Goal: Task Accomplishment & Management: Use online tool/utility

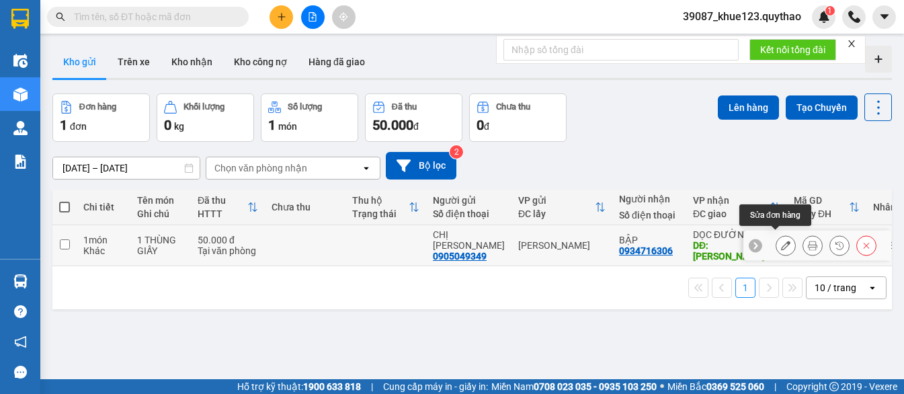
click at [781, 241] on icon at bounding box center [785, 245] width 9 height 9
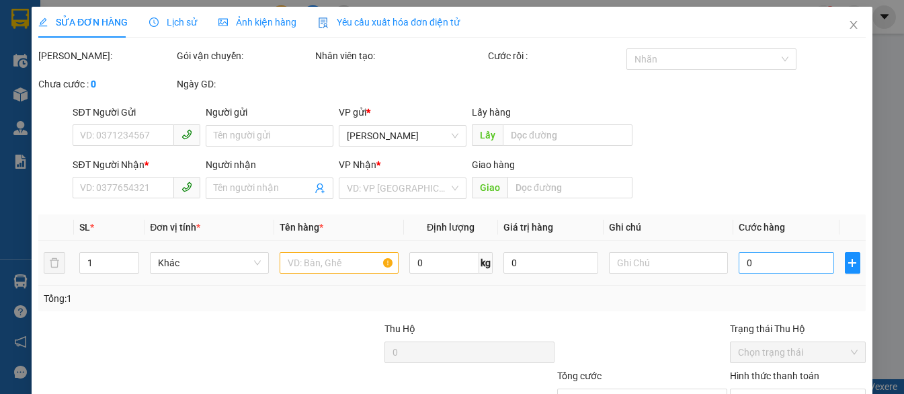
type input "0905049349"
type input "CHỊ [PERSON_NAME]"
type input "0934716306"
type input "BẬP"
type input "[PERSON_NAME]"
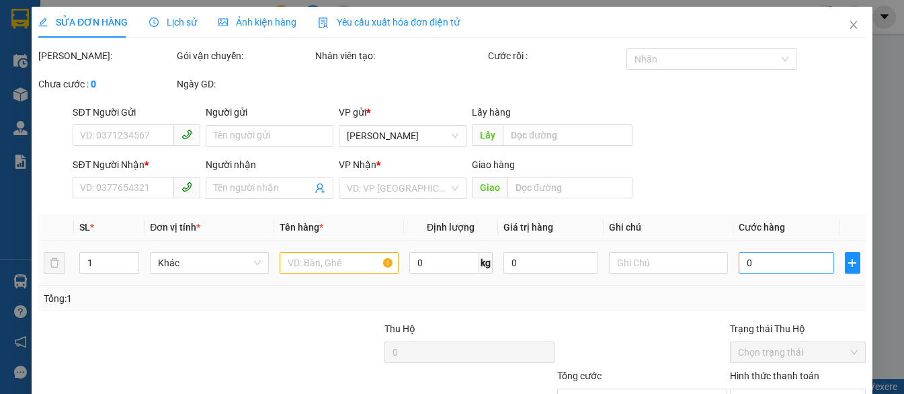
type input "50.000"
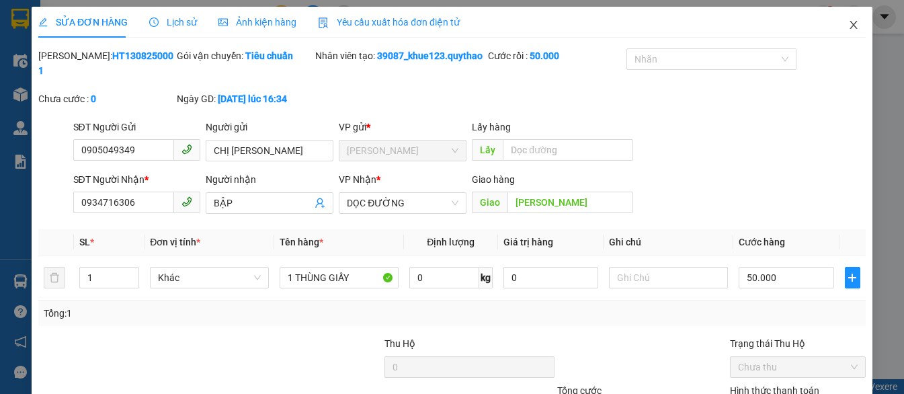
click at [851, 23] on span "Close" at bounding box center [854, 26] width 38 height 38
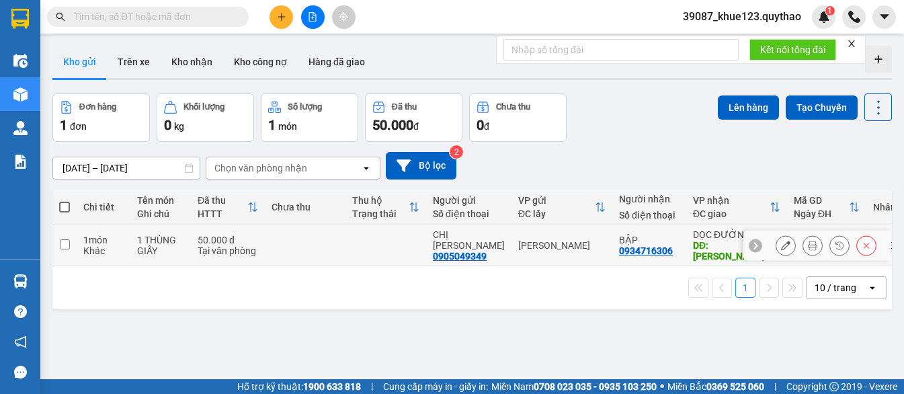
click at [69, 239] on input "checkbox" at bounding box center [65, 244] width 10 height 10
checkbox input "true"
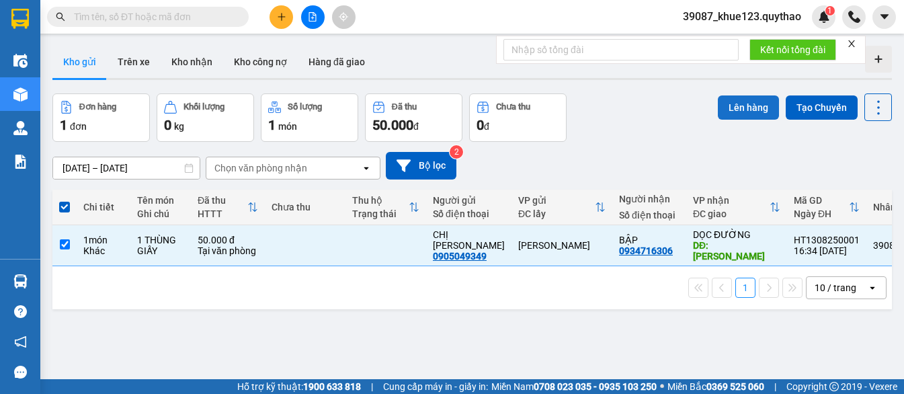
click at [747, 101] on button "Lên hàng" at bounding box center [748, 107] width 61 height 24
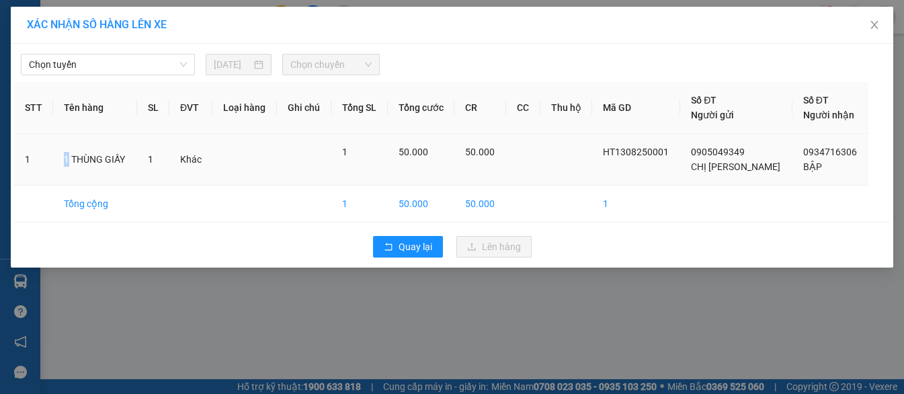
drag, startPoint x: 56, startPoint y: 159, endPoint x: 103, endPoint y: 161, distance: 47.1
click at [75, 159] on td "1 THÙNG GIẤY" at bounding box center [94, 160] width 83 height 52
drag, startPoint x: 125, startPoint y: 163, endPoint x: 135, endPoint y: 164, distance: 10.2
click at [132, 163] on td "1 THÙNG GIẤY" at bounding box center [94, 160] width 83 height 52
drag, startPoint x: 454, startPoint y: 156, endPoint x: 368, endPoint y: 160, distance: 85.4
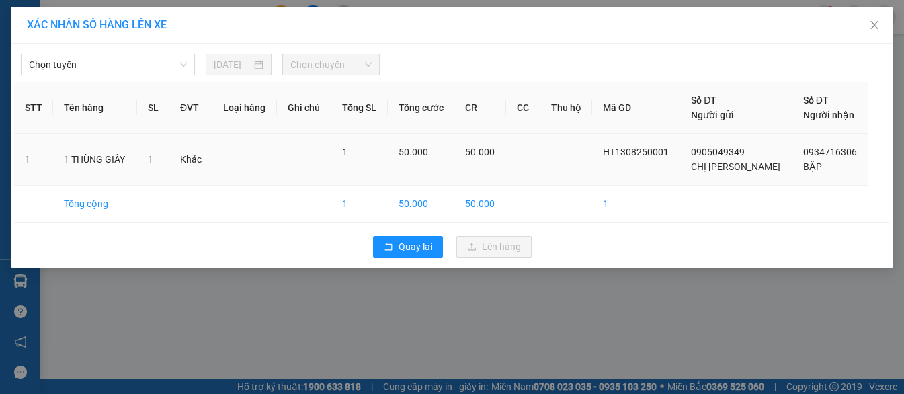
click at [444, 159] on div "50.000" at bounding box center [421, 151] width 46 height 15
drag, startPoint x: 143, startPoint y: 52, endPoint x: 143, endPoint y: 71, distance: 18.8
click at [142, 60] on div "[PERSON_NAME] [DATE] [PERSON_NAME]" at bounding box center [452, 61] width 876 height 28
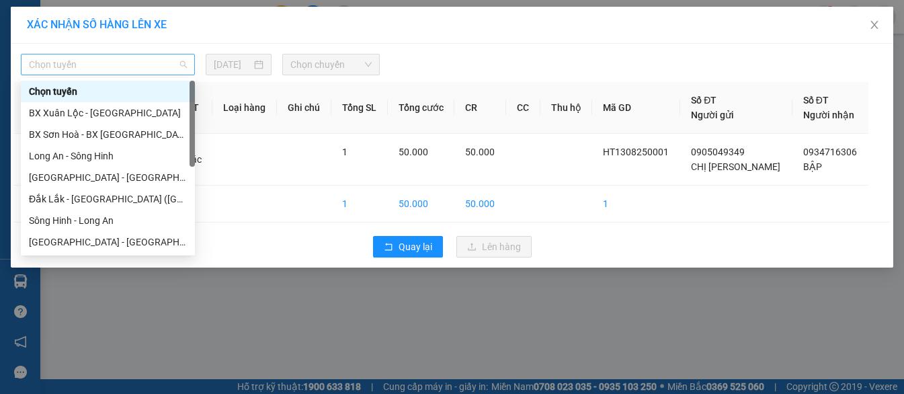
click at [143, 71] on span "Chọn tuyến" at bounding box center [108, 64] width 158 height 20
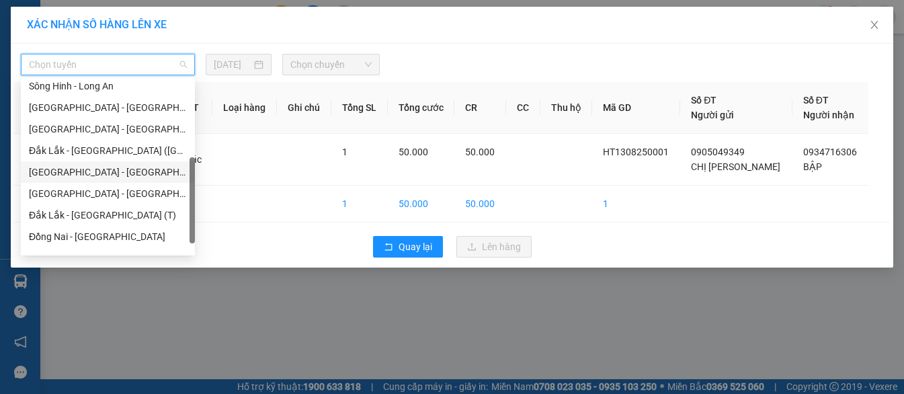
scroll to position [151, 0]
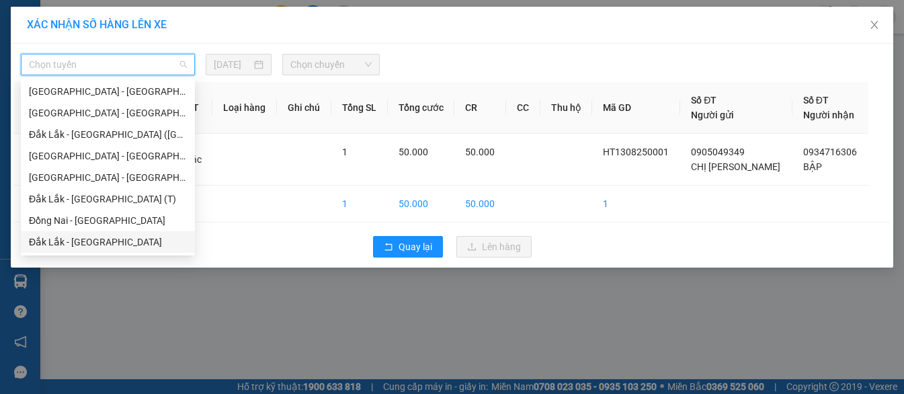
click at [101, 244] on div "Đắk Lắk - [GEOGRAPHIC_DATA]" at bounding box center [108, 242] width 158 height 15
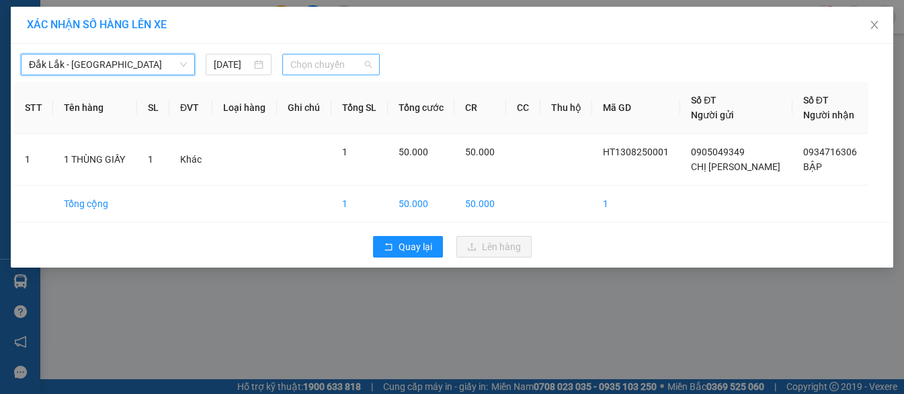
click at [319, 72] on span "Chọn chuyến" at bounding box center [330, 64] width 81 height 20
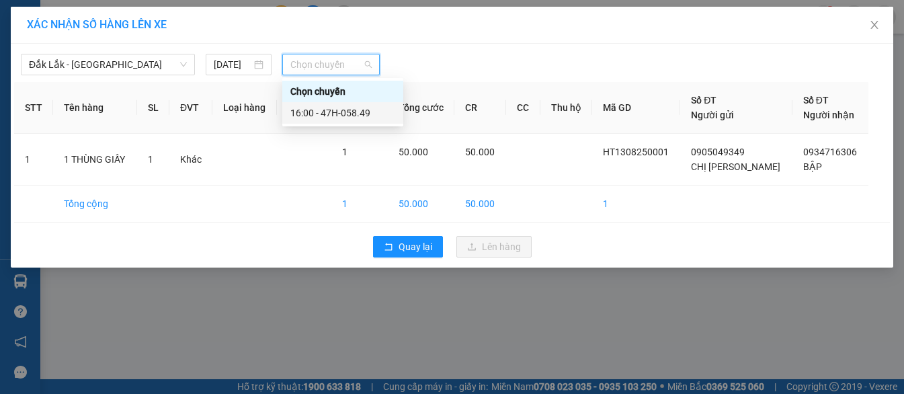
drag, startPoint x: 324, startPoint y: 114, endPoint x: 411, endPoint y: 193, distance: 117.0
click at [325, 117] on div "16:00 - 47H-058.49" at bounding box center [342, 112] width 105 height 15
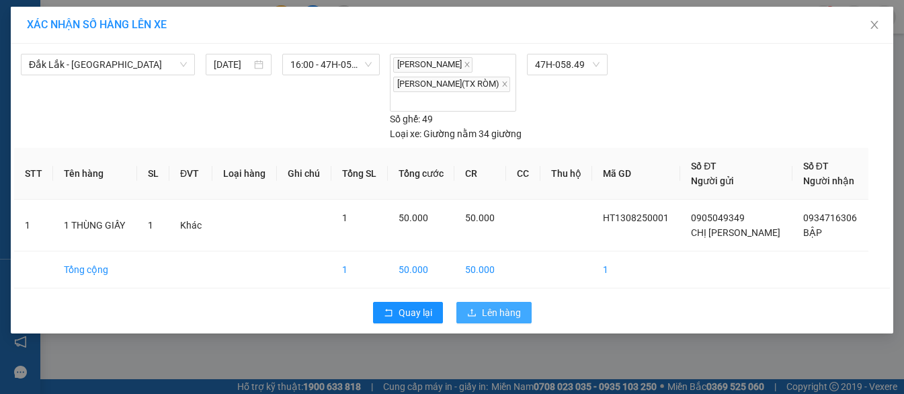
click at [493, 308] on span "Lên hàng" at bounding box center [501, 312] width 39 height 15
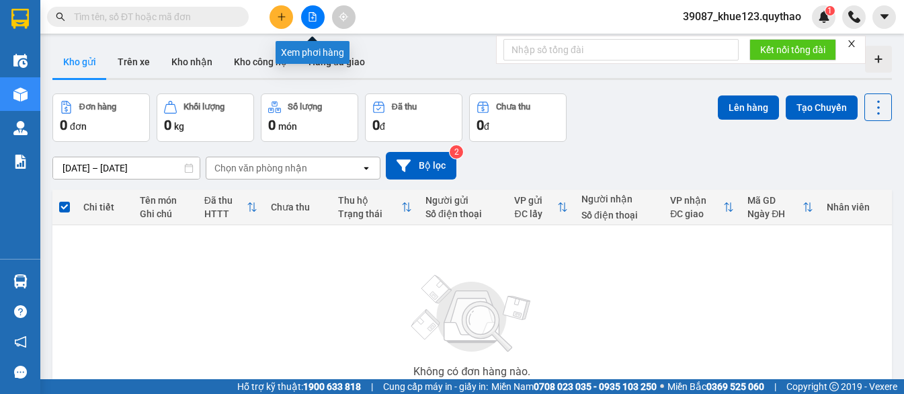
click at [310, 15] on icon "file-add" at bounding box center [312, 16] width 9 height 9
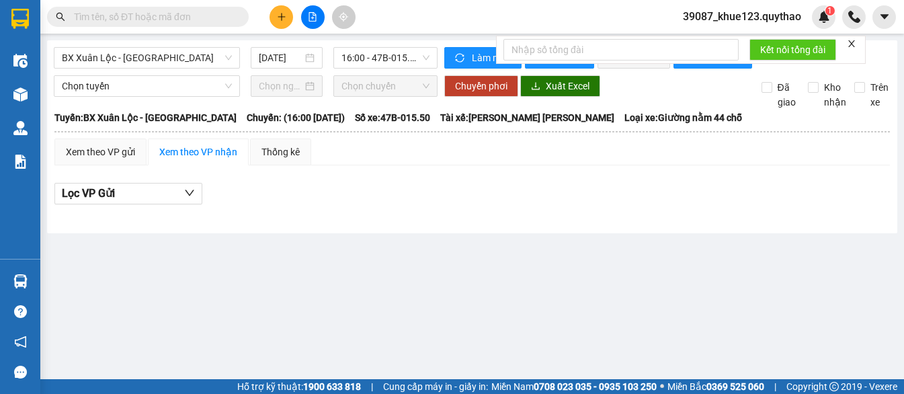
click at [848, 46] on icon "close" at bounding box center [851, 43] width 9 height 9
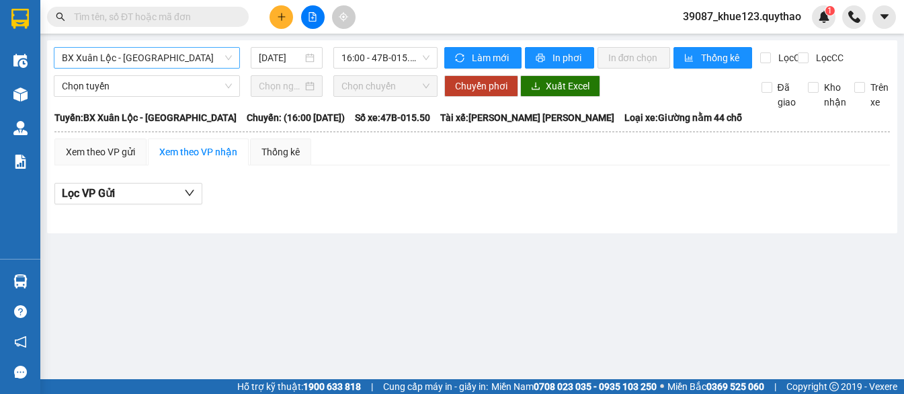
click at [187, 65] on span "BX Xuân Lộc - [GEOGRAPHIC_DATA]" at bounding box center [147, 58] width 170 height 20
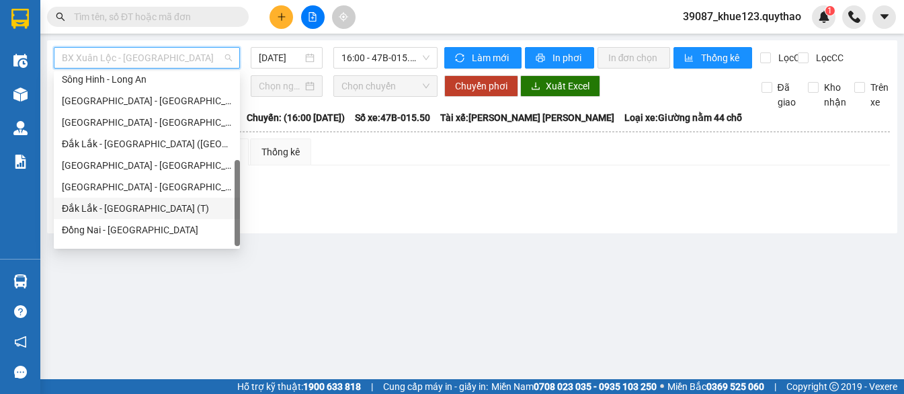
scroll to position [151, 0]
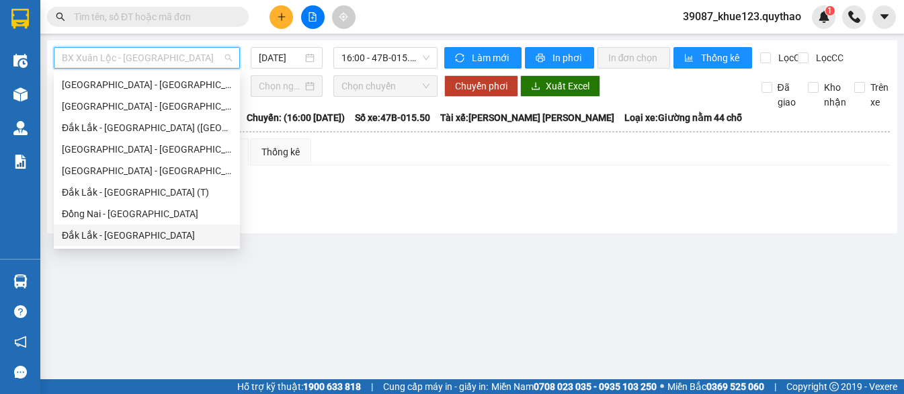
drag, startPoint x: 131, startPoint y: 239, endPoint x: 431, endPoint y: 299, distance: 305.6
click at [133, 239] on div "Đắk Lắk - [GEOGRAPHIC_DATA]" at bounding box center [147, 235] width 170 height 15
type input "[DATE]"
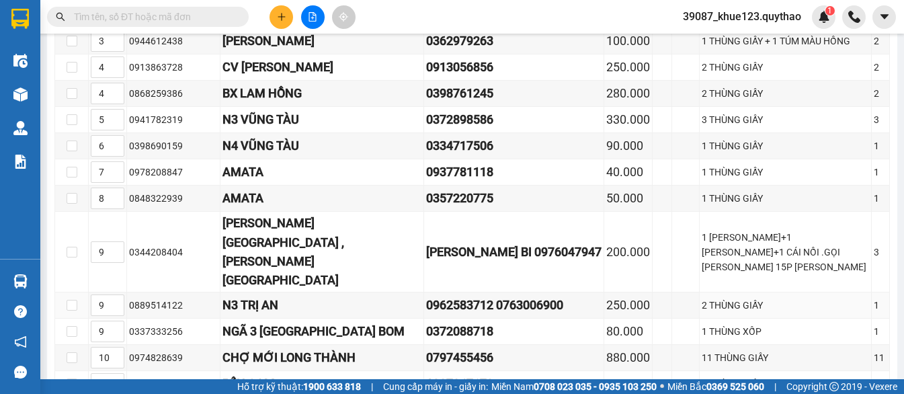
scroll to position [435, 0]
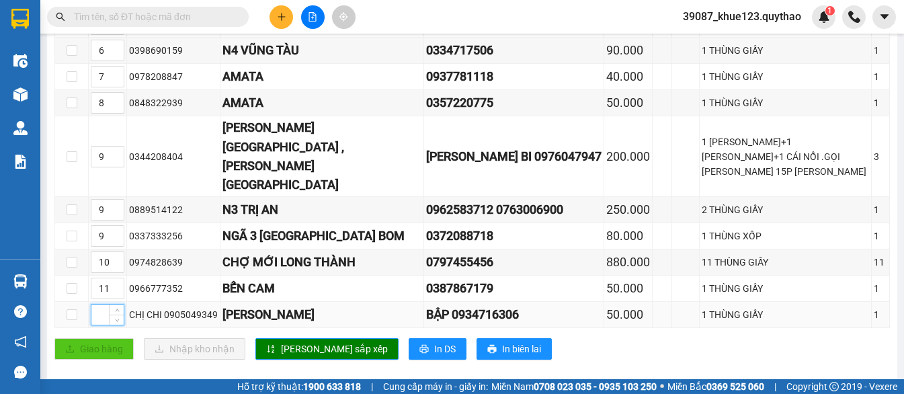
click at [105, 304] on input at bounding box center [107, 314] width 32 height 20
click at [157, 310] on td "CHỊ CHI 0905049349" at bounding box center [173, 315] width 93 height 26
drag, startPoint x: 392, startPoint y: 298, endPoint x: 341, endPoint y: 307, distance: 51.3
click at [426, 305] on div "BẬP 0934716306" at bounding box center [513, 314] width 175 height 19
click at [116, 309] on icon "up" at bounding box center [117, 311] width 5 height 5
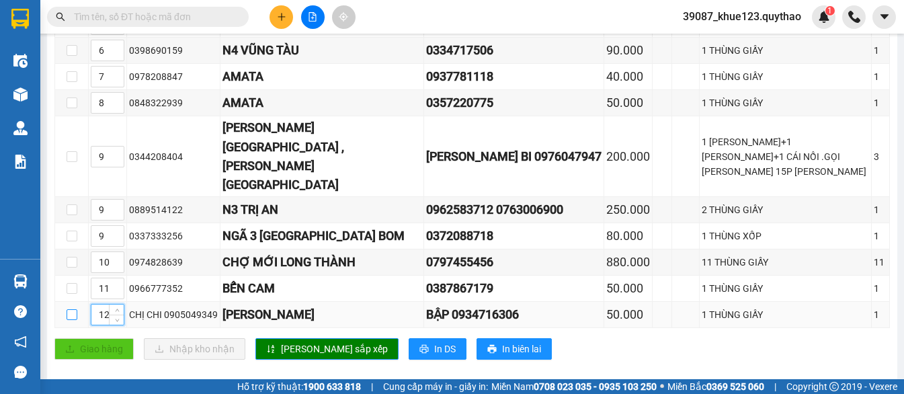
type input "12"
click at [71, 307] on label at bounding box center [72, 314] width 11 height 15
click at [71, 309] on input "checkbox" at bounding box center [72, 314] width 11 height 11
checkbox input "true"
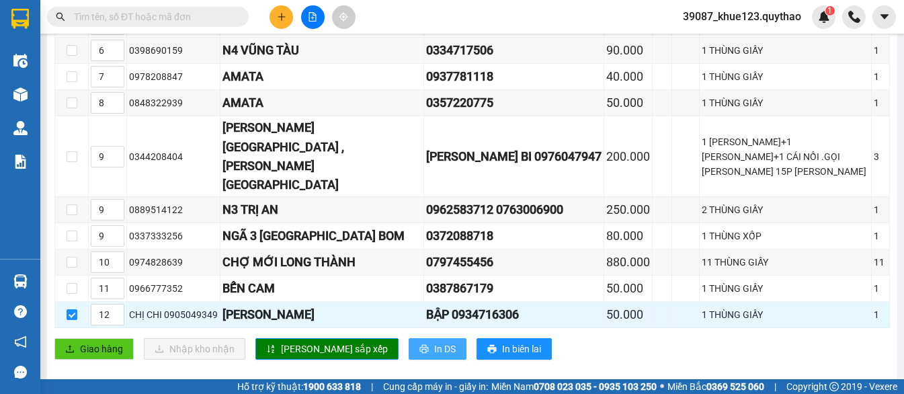
click at [434, 341] on span "In DS" at bounding box center [445, 348] width 22 height 15
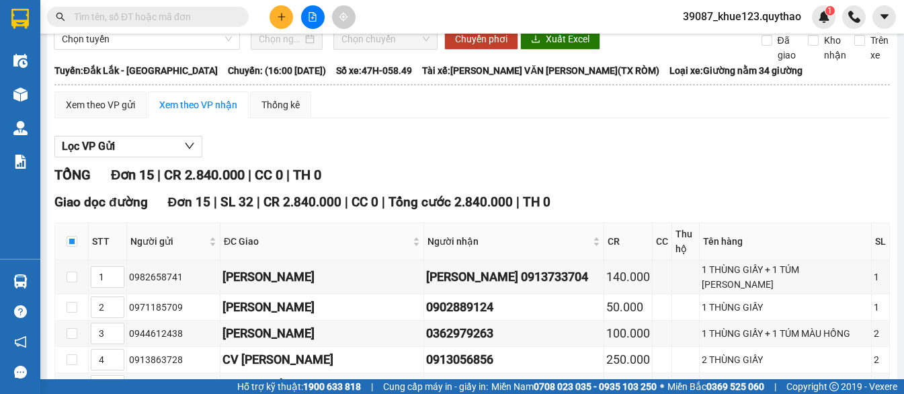
scroll to position [0, 0]
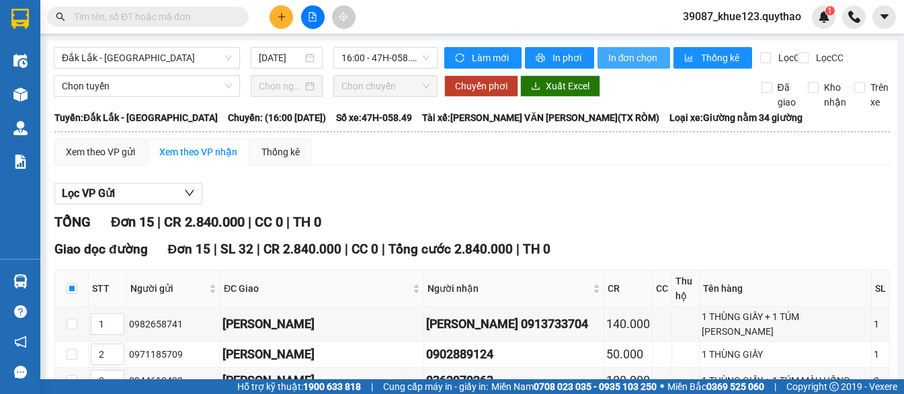
click at [661, 54] on button "In đơn chọn" at bounding box center [633, 58] width 73 height 22
